Goal: Find specific page/section: Find specific page/section

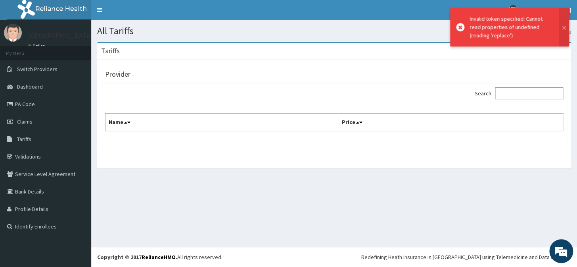
click at [512, 94] on input "Search:" at bounding box center [529, 93] width 68 height 12
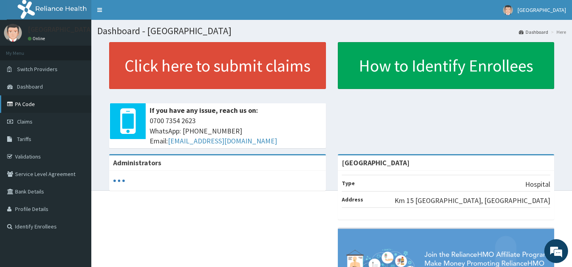
click at [42, 104] on link "PA Code" at bounding box center [45, 103] width 91 height 17
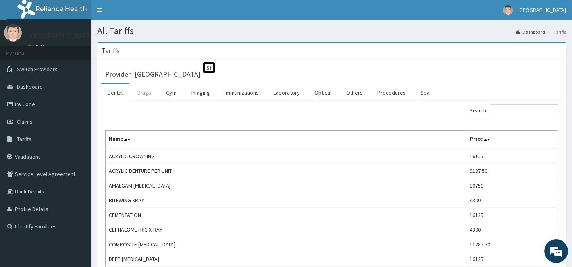
click at [150, 92] on link "Drugs" at bounding box center [144, 92] width 27 height 17
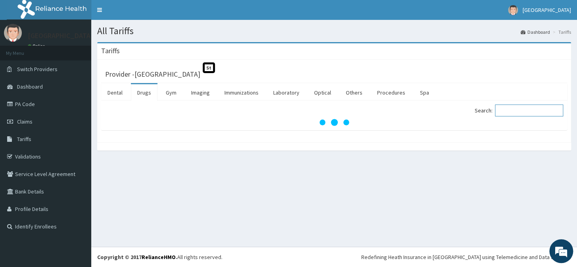
click at [509, 114] on input "Search:" at bounding box center [529, 110] width 68 height 12
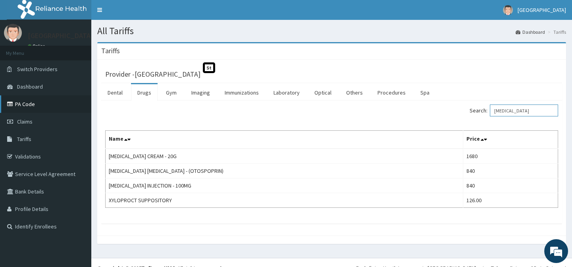
type input "[MEDICAL_DATA]"
click at [40, 100] on link "PA Code" at bounding box center [45, 103] width 91 height 17
